Goal: Find specific page/section: Find specific page/section

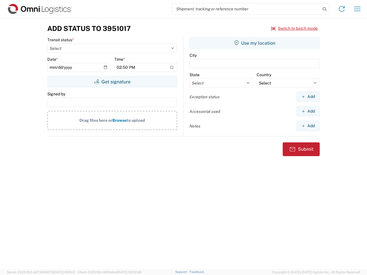
click at [246, 9] on input "search" at bounding box center [246, 8] width 148 height 11
click at [324, 9] on icon at bounding box center [324, 9] width 8 height 8
click at [341, 9] on icon at bounding box center [341, 8] width 9 height 9
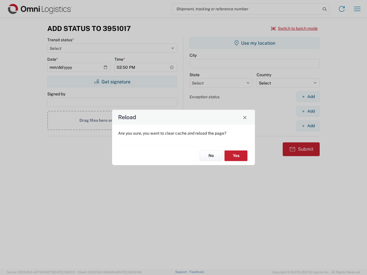
click at [357, 9] on div "Reload Are you sure, you want to clear cache and reload the page? No Yes" at bounding box center [183, 137] width 367 height 275
click at [294, 28] on div "Reload Are you sure, you want to clear cache and reload the page? No Yes" at bounding box center [183, 137] width 367 height 275
click at [112, 82] on div "Reload Are you sure, you want to clear cache and reload the page? No Yes" at bounding box center [183, 137] width 367 height 275
click at [254, 43] on div "Reload Are you sure, you want to clear cache and reload the page? No Yes" at bounding box center [183, 137] width 367 height 275
click at [308, 97] on div "Reload Are you sure, you want to clear cache and reload the page? No Yes" at bounding box center [183, 137] width 367 height 275
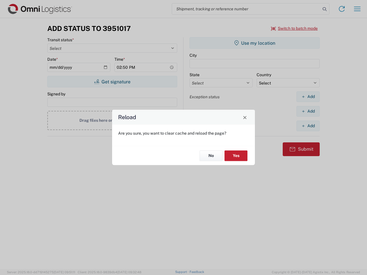
click at [308, 111] on div "Reload Are you sure, you want to clear cache and reload the page? No Yes" at bounding box center [183, 137] width 367 height 275
click at [308, 126] on div "Reload Are you sure, you want to clear cache and reload the page? No Yes" at bounding box center [183, 137] width 367 height 275
